Goal: Transaction & Acquisition: Purchase product/service

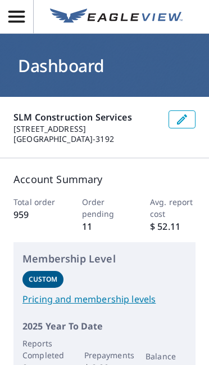
click at [19, 23] on icon "button" at bounding box center [16, 17] width 16 height 12
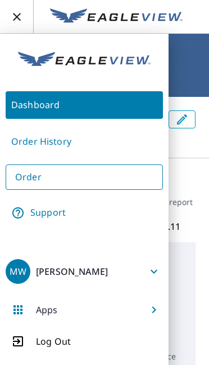
click at [67, 176] on link "Order" at bounding box center [85, 176] width 158 height 25
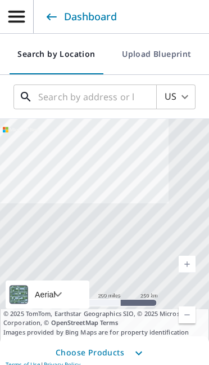
click at [75, 98] on input "text" at bounding box center [86, 97] width 96 height 32
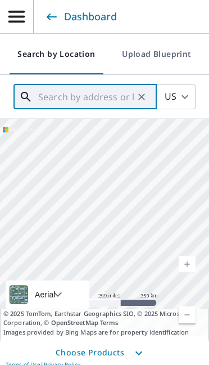
paste input "[STREET_ADDRESS]"
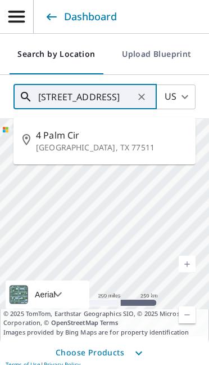
click at [85, 135] on span "4 Palm Cir" at bounding box center [111, 135] width 151 height 14
type input "[STREET_ADDRESS]"
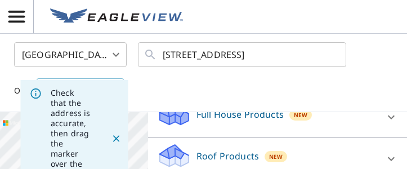
scroll to position [130, 0]
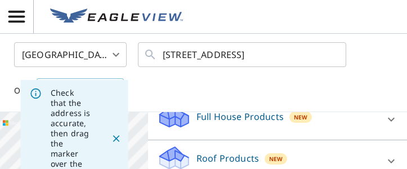
click at [209, 155] on p "Roof Products" at bounding box center [227, 158] width 62 height 14
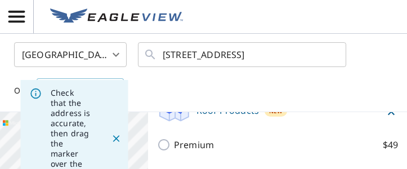
scroll to position [178, 0]
click at [164, 142] on input "Premium $49" at bounding box center [165, 144] width 17 height 14
checkbox input "true"
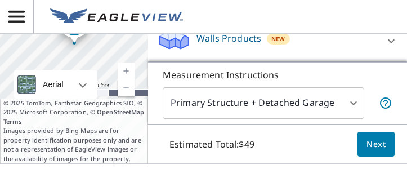
scroll to position [185, 0]
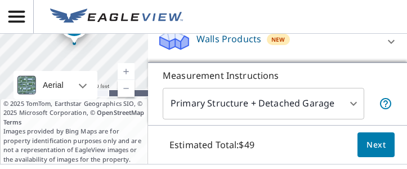
click at [209, 144] on span "Next" at bounding box center [375, 145] width 19 height 14
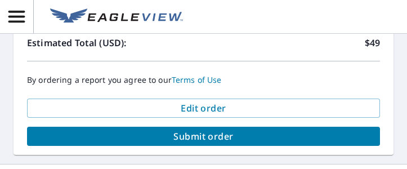
click at [209, 137] on span "Submit order" at bounding box center [203, 136] width 335 height 12
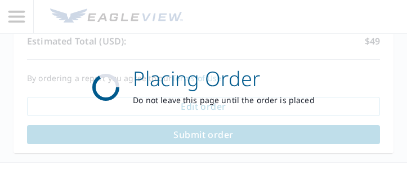
scroll to position [711, 0]
